Goal: Find specific page/section: Find specific page/section

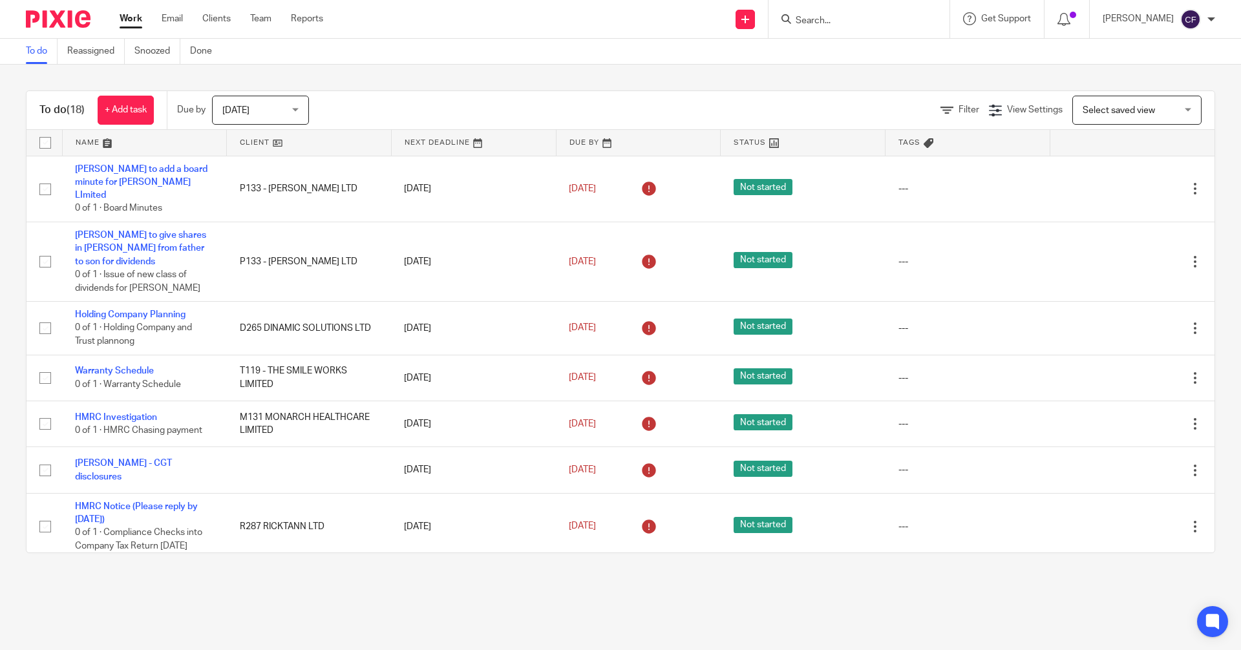
click at [827, 14] on form at bounding box center [863, 19] width 138 height 16
click at [825, 21] on input "Search" at bounding box center [852, 22] width 116 height 12
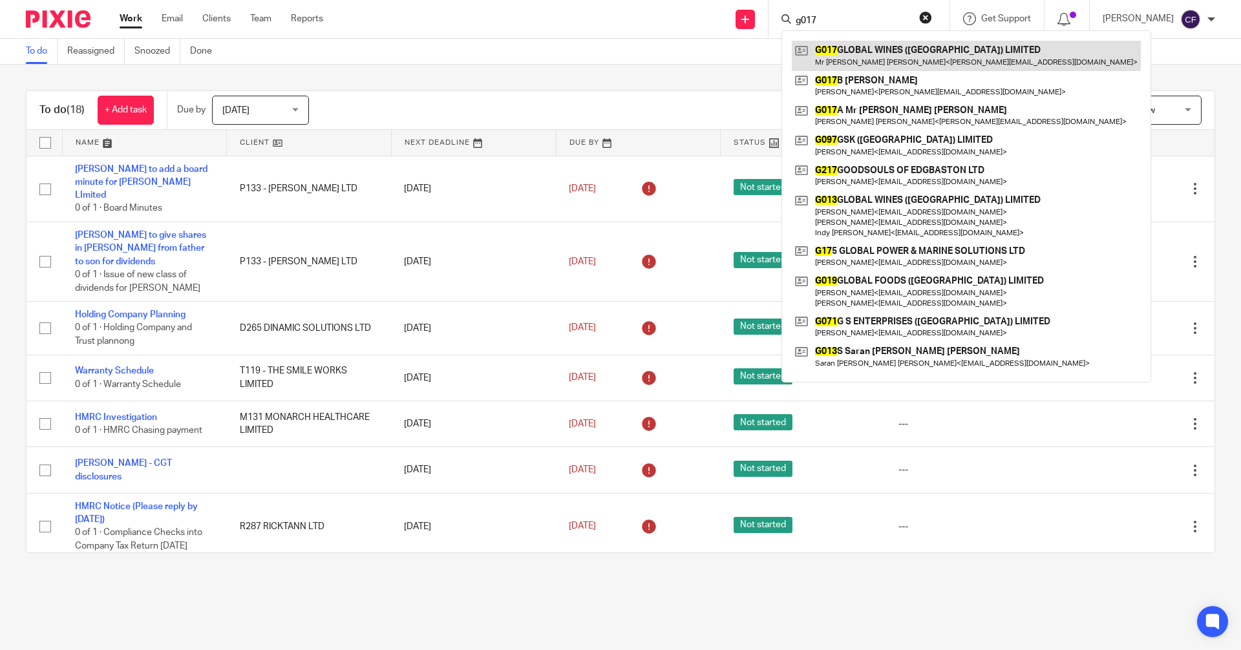
type input "g017"
click at [876, 66] on link at bounding box center [966, 56] width 349 height 30
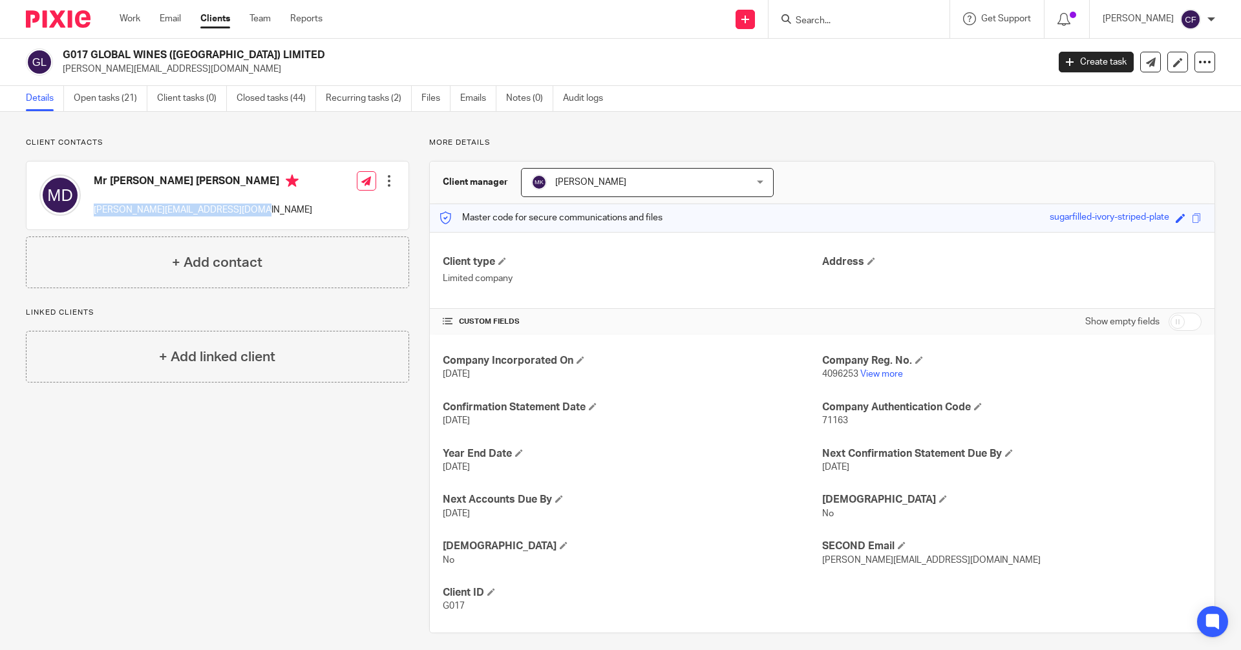
drag, startPoint x: 247, startPoint y: 214, endPoint x: 93, endPoint y: 219, distance: 154.5
click at [93, 219] on div "Mr [PERSON_NAME] [PERSON_NAME] [PERSON_NAME][EMAIL_ADDRESS][DOMAIN_NAME] Edit c…" at bounding box center [217, 196] width 382 height 68
click at [838, 16] on input "Search" at bounding box center [852, 22] width 116 height 12
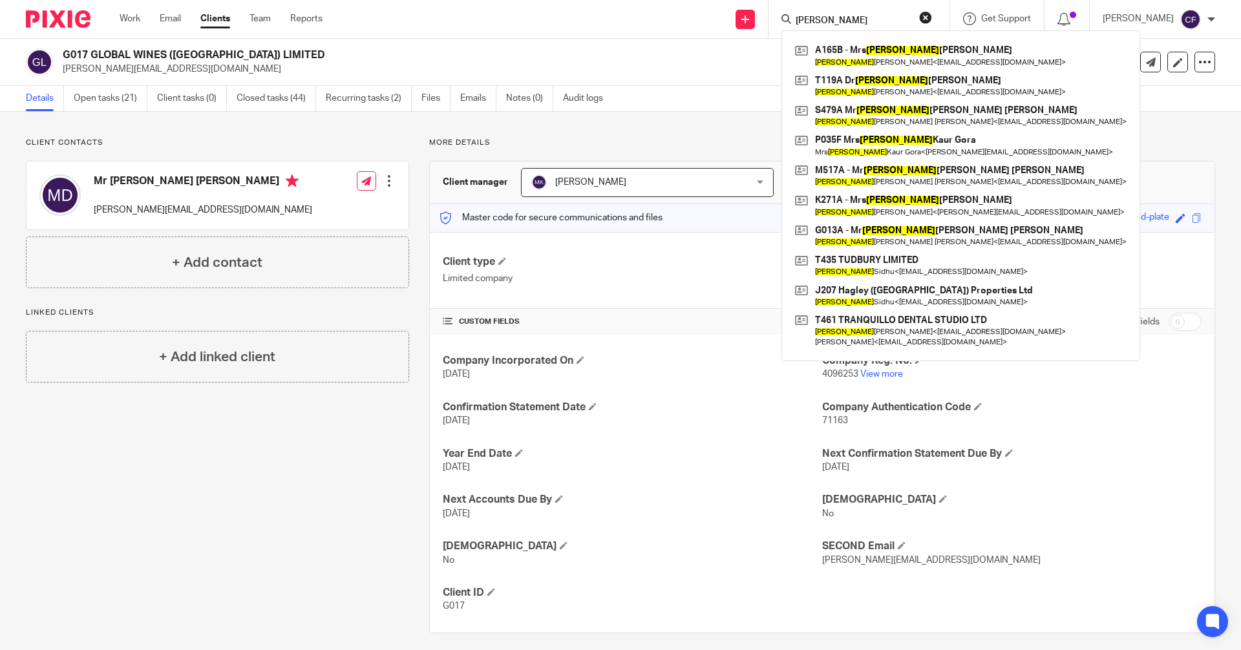
type input "[PERSON_NAME]"
click at [932, 14] on button "reset" at bounding box center [925, 17] width 13 height 13
